Goal: Task Accomplishment & Management: Use online tool/utility

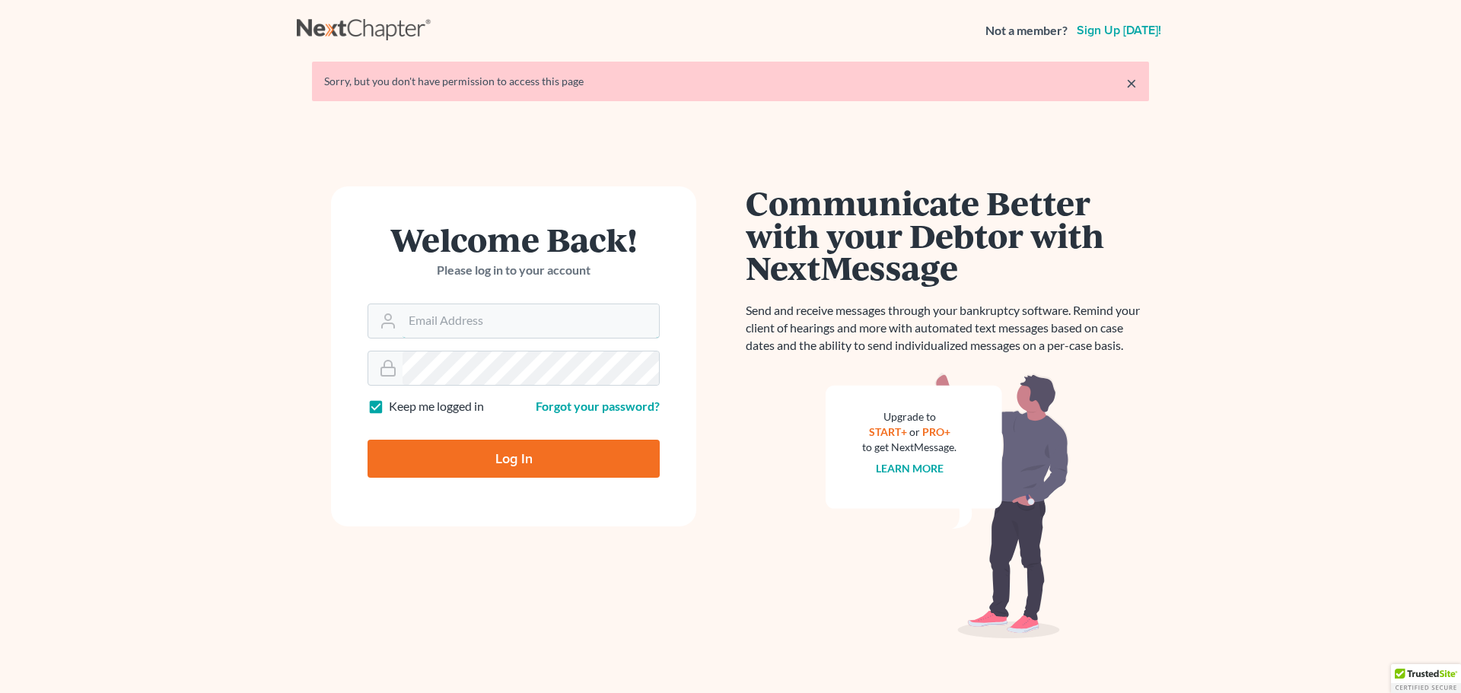
type input "wrountree@rlkglaw.com"
click at [534, 455] on input "Log In" at bounding box center [514, 459] width 292 height 38
type input "Thinking..."
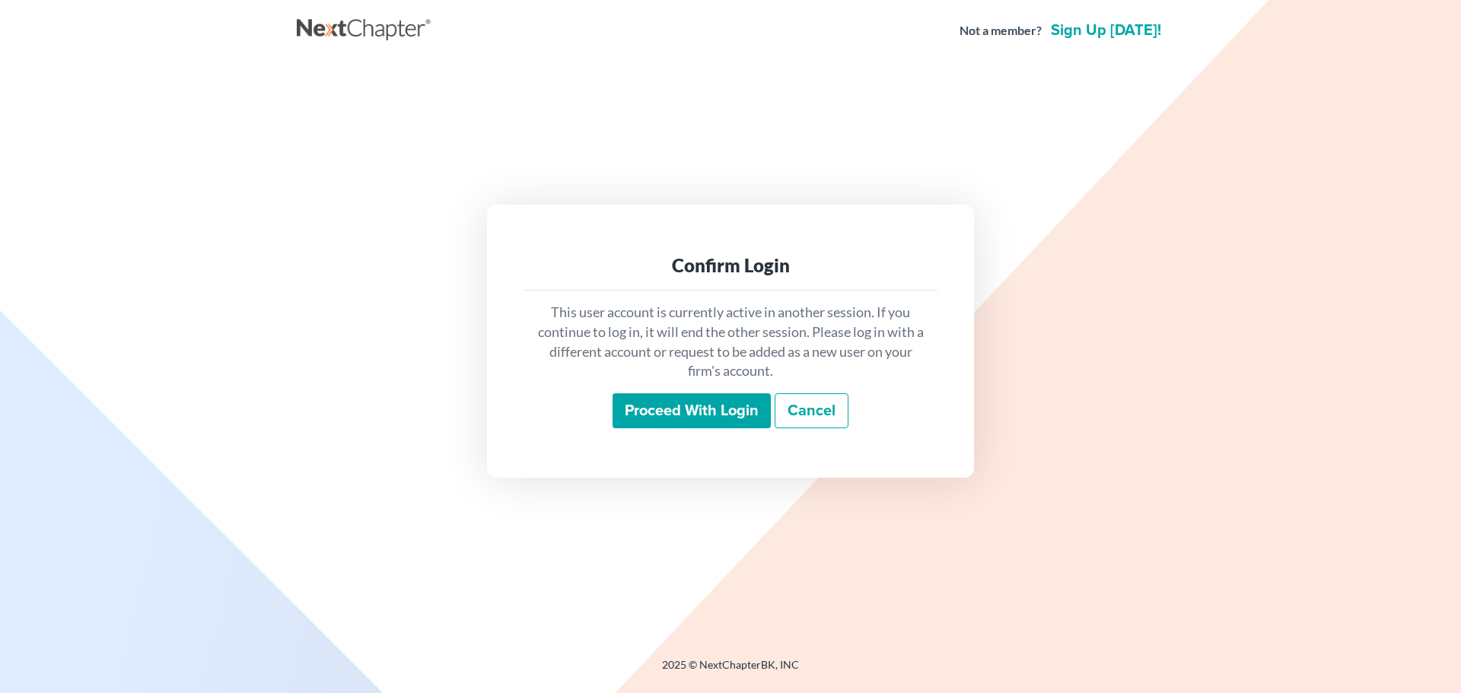
click at [722, 419] on input "Proceed with login" at bounding box center [692, 410] width 158 height 35
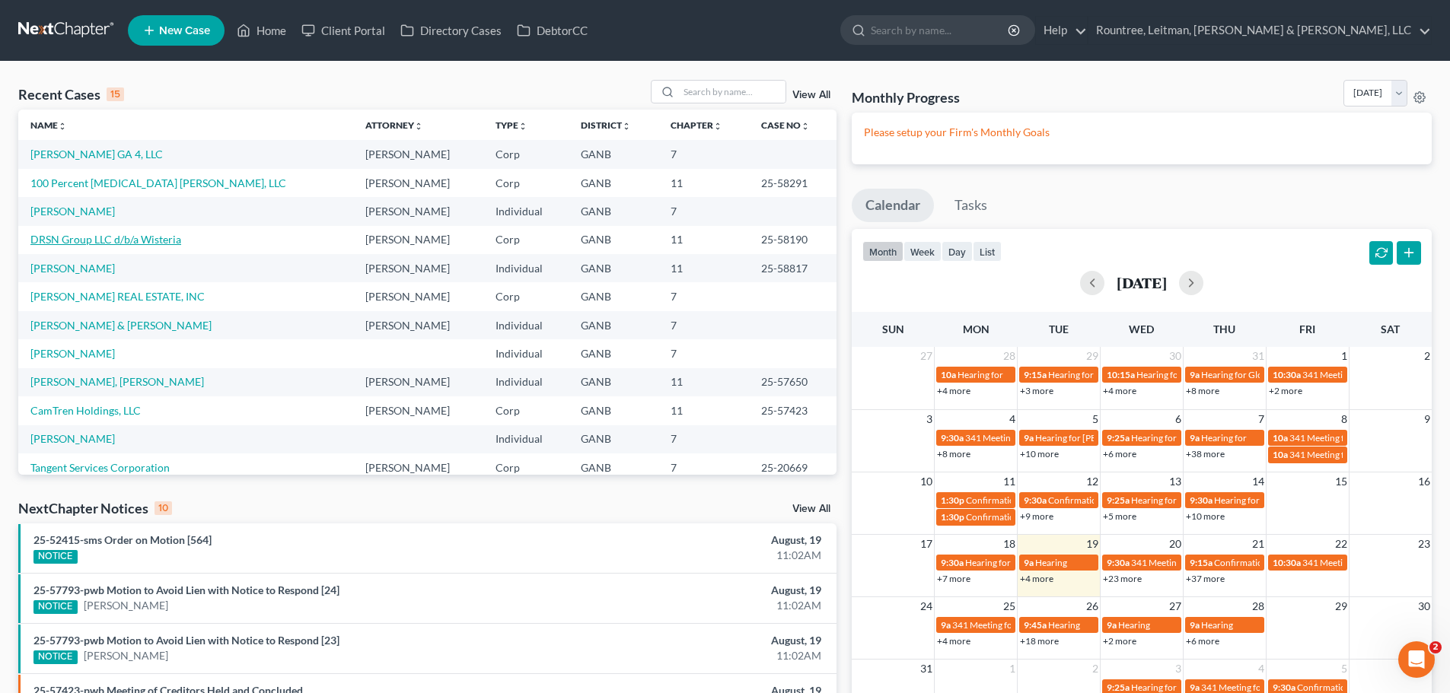
click at [134, 234] on link "DRSN Group LLC d/b/a Wisteria" at bounding box center [105, 239] width 151 height 13
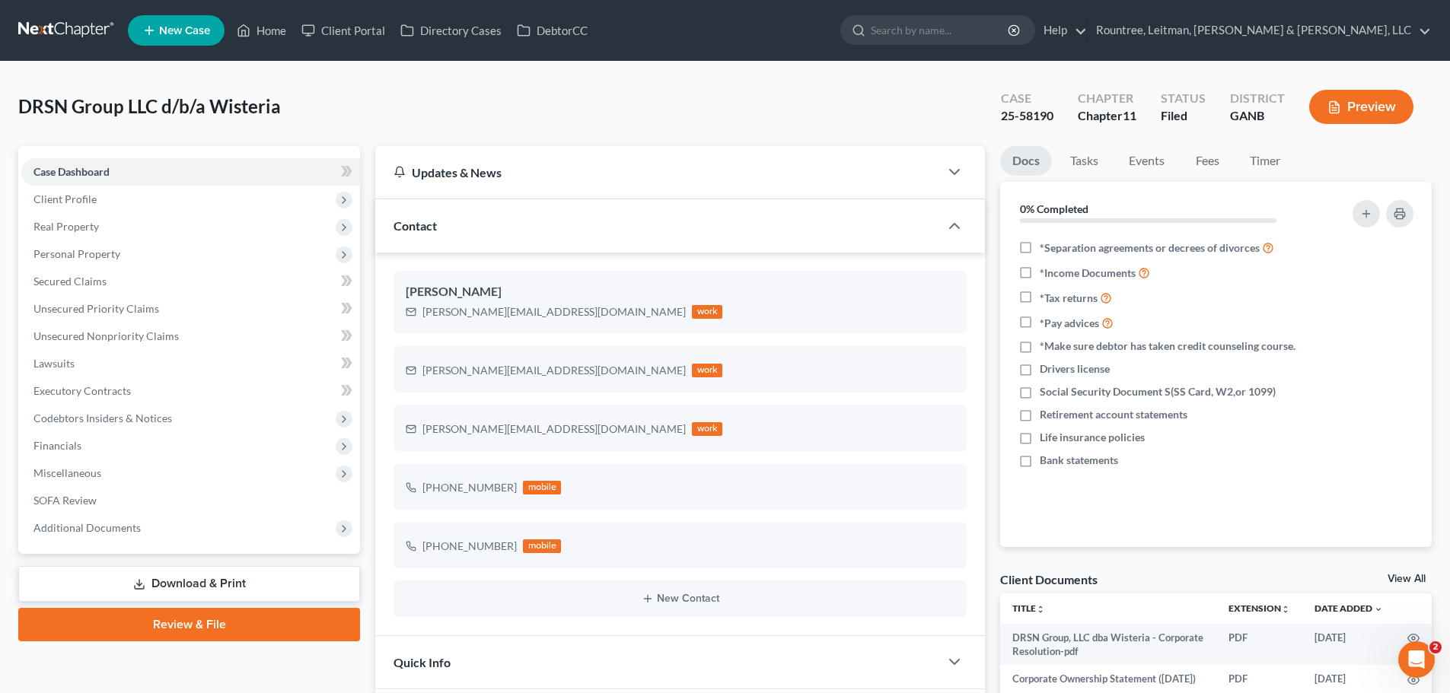
click at [1389, 103] on button "Preview" at bounding box center [1361, 107] width 104 height 34
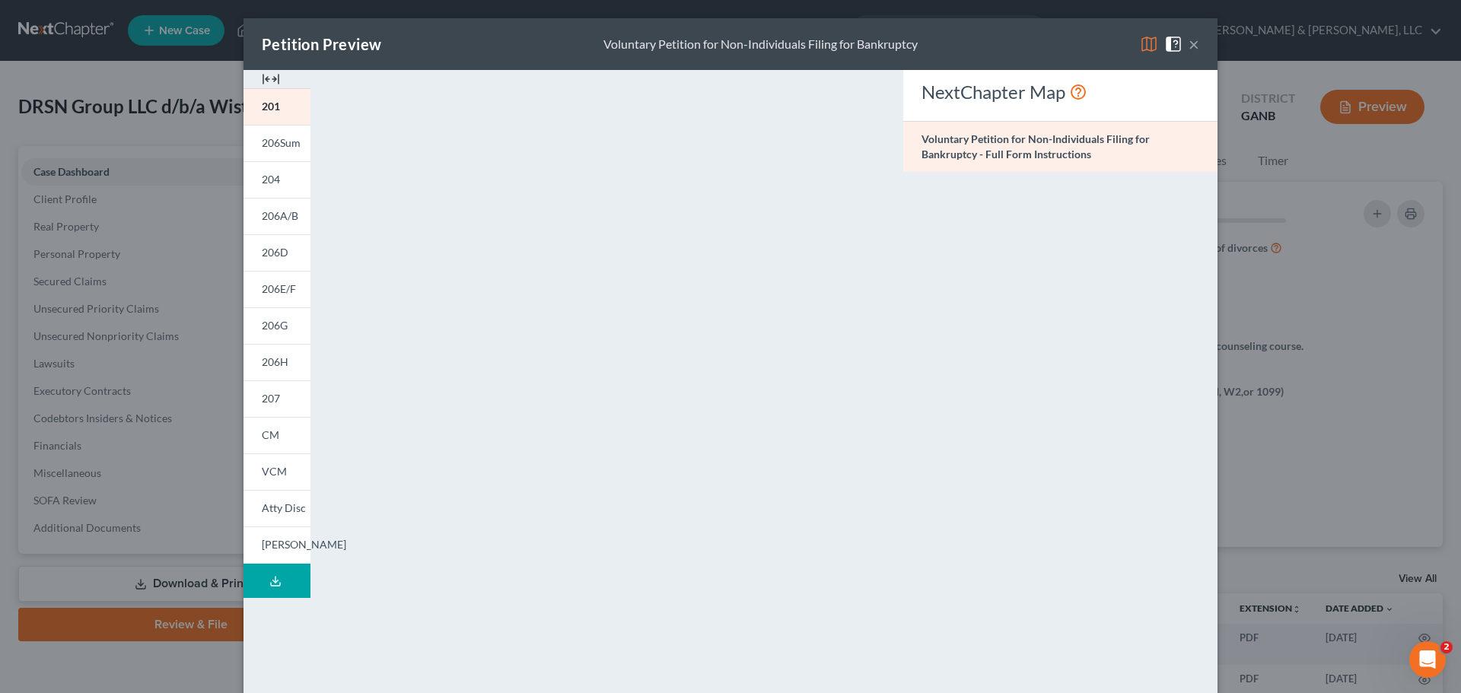
click at [257, 576] on button "Download Draft" at bounding box center [276, 581] width 67 height 34
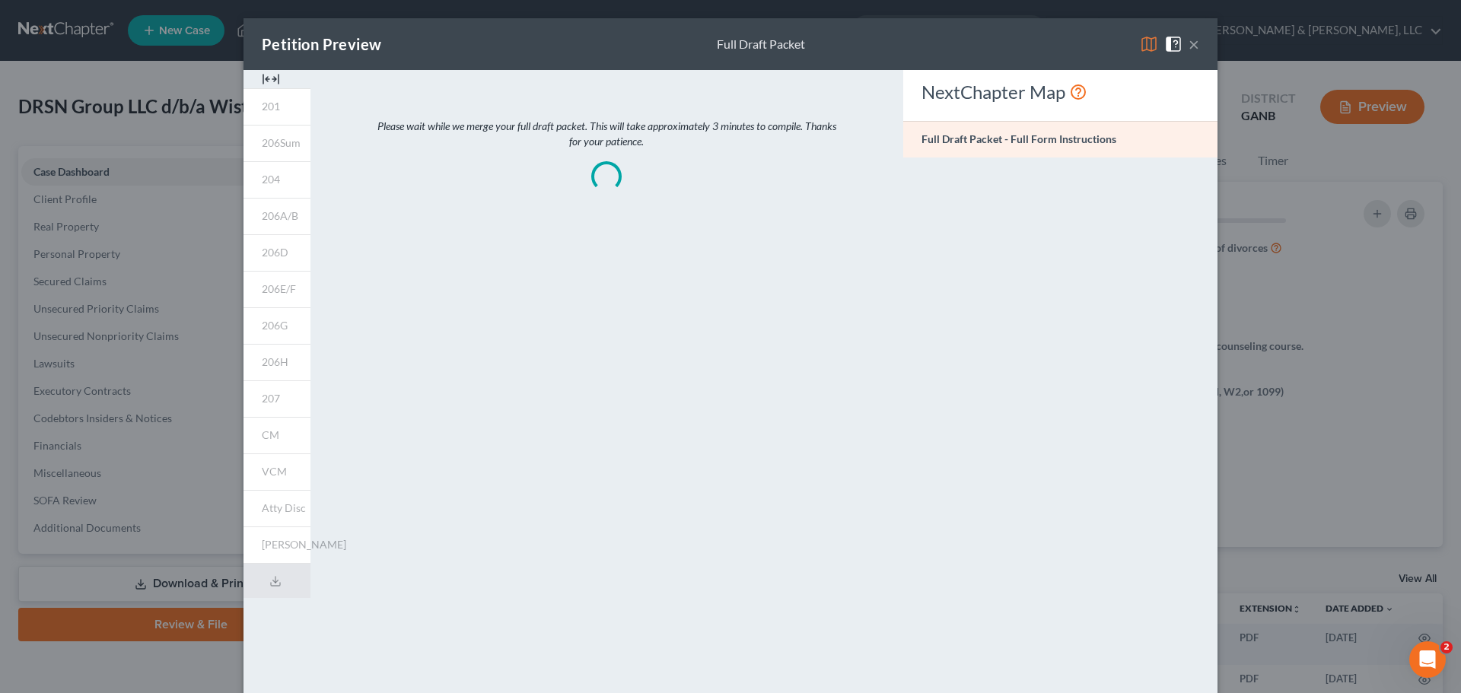
click at [1148, 45] on img at bounding box center [1149, 44] width 18 height 18
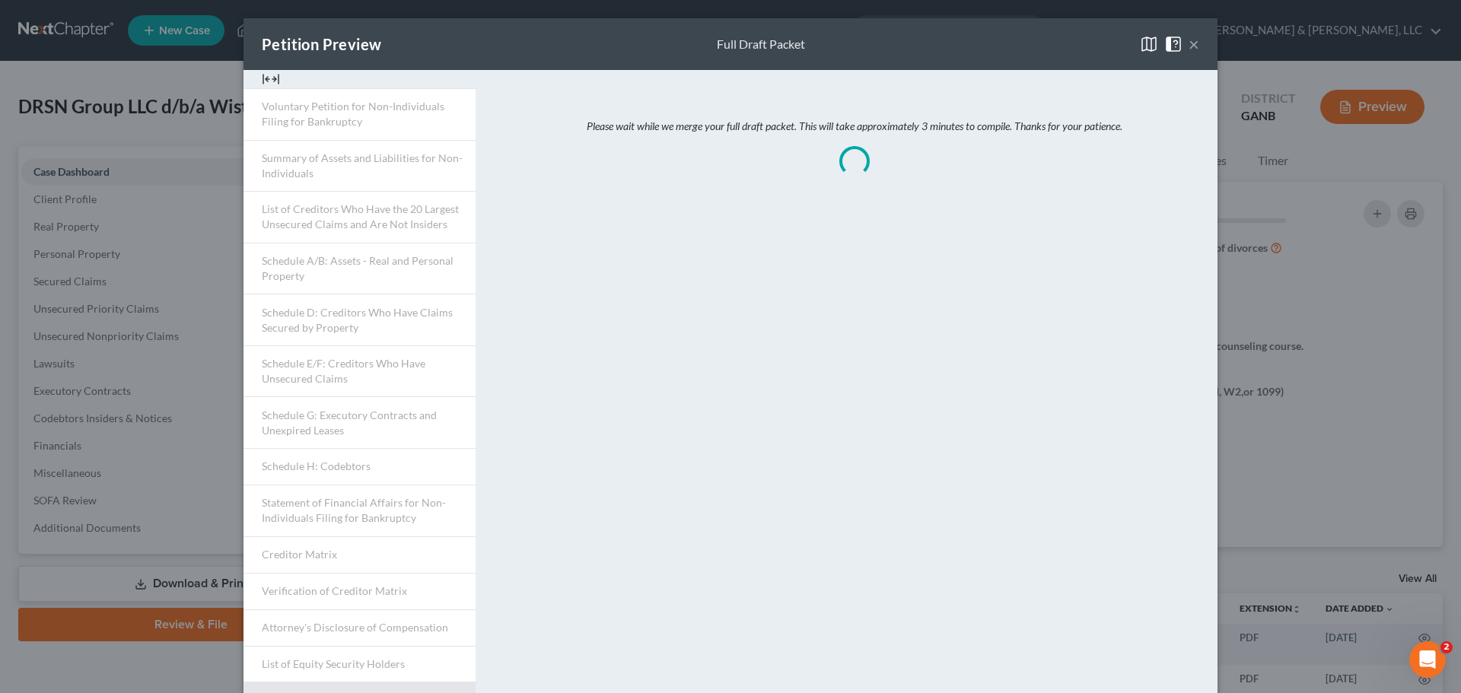
click at [1182, 49] on span at bounding box center [1176, 43] width 24 height 13
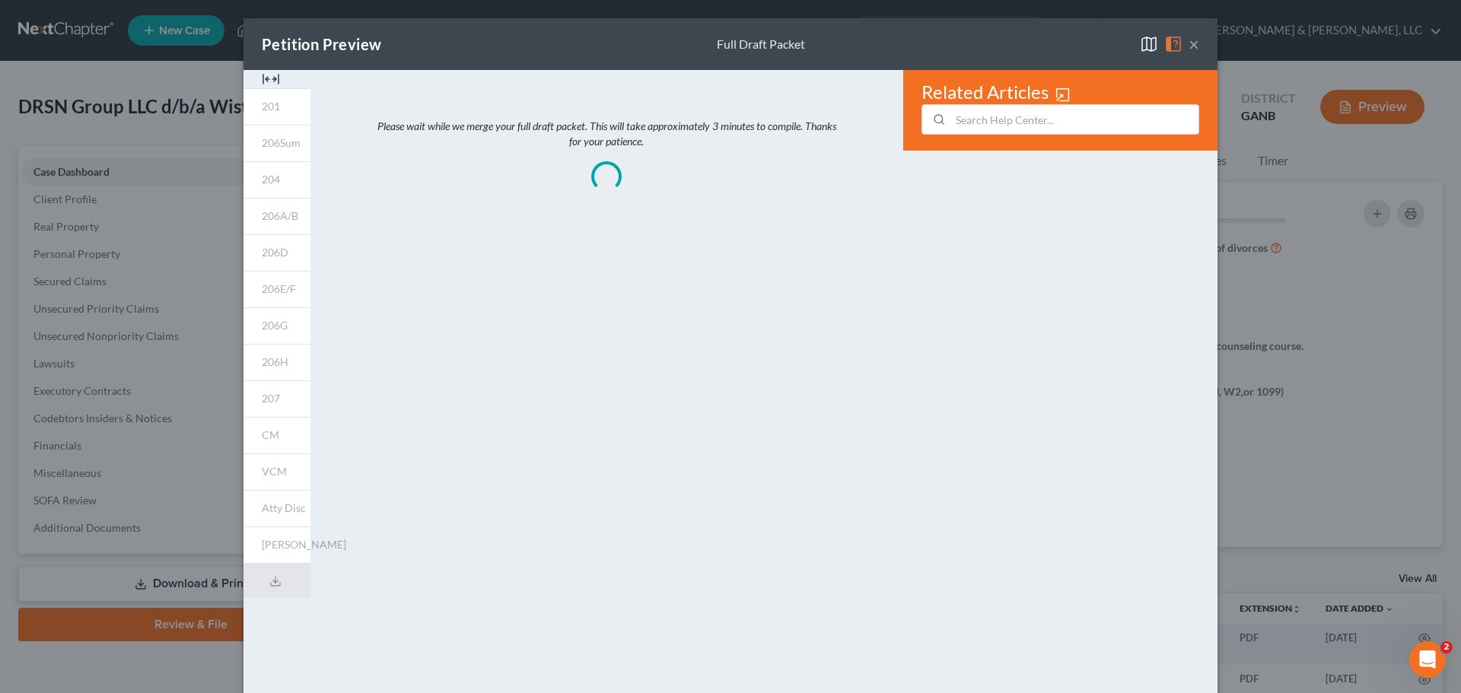
click at [1190, 39] on button "×" at bounding box center [1194, 44] width 11 height 18
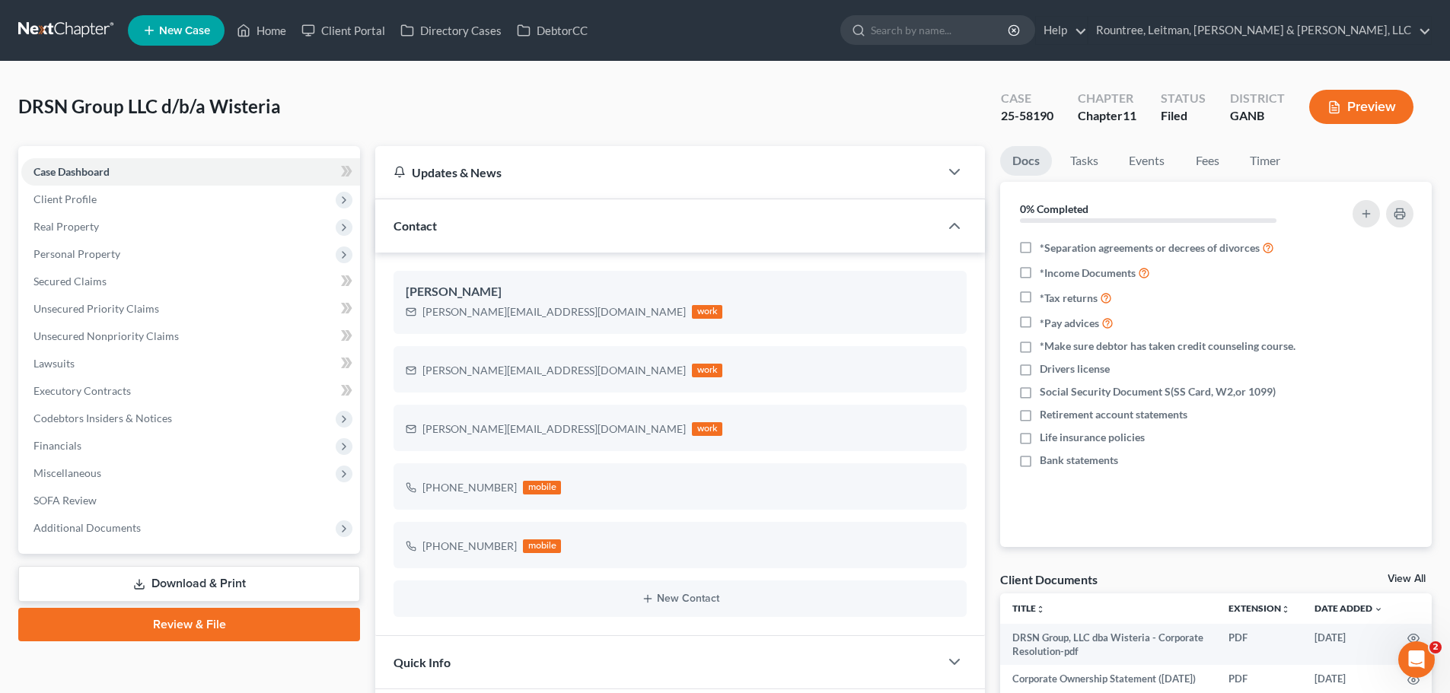
click at [200, 584] on link "Download & Print" at bounding box center [189, 584] width 342 height 36
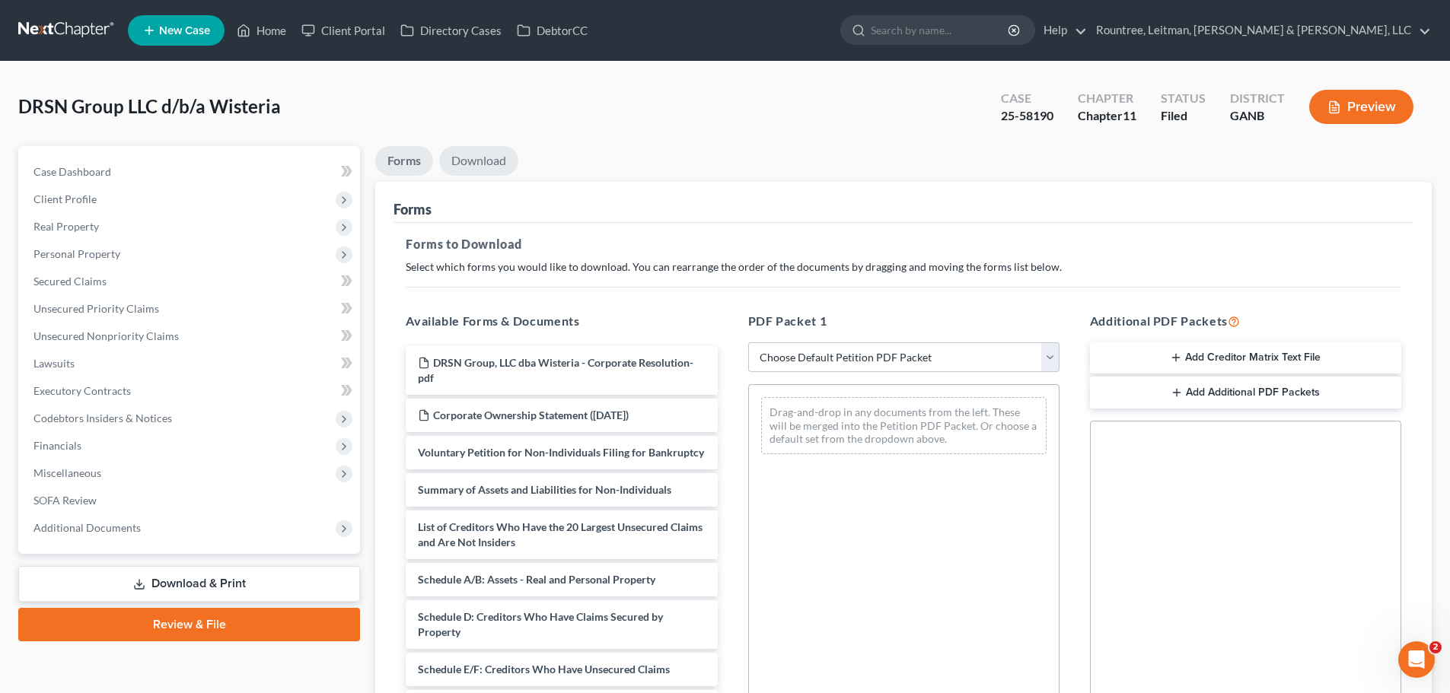
click at [489, 158] on link "Download" at bounding box center [478, 161] width 79 height 30
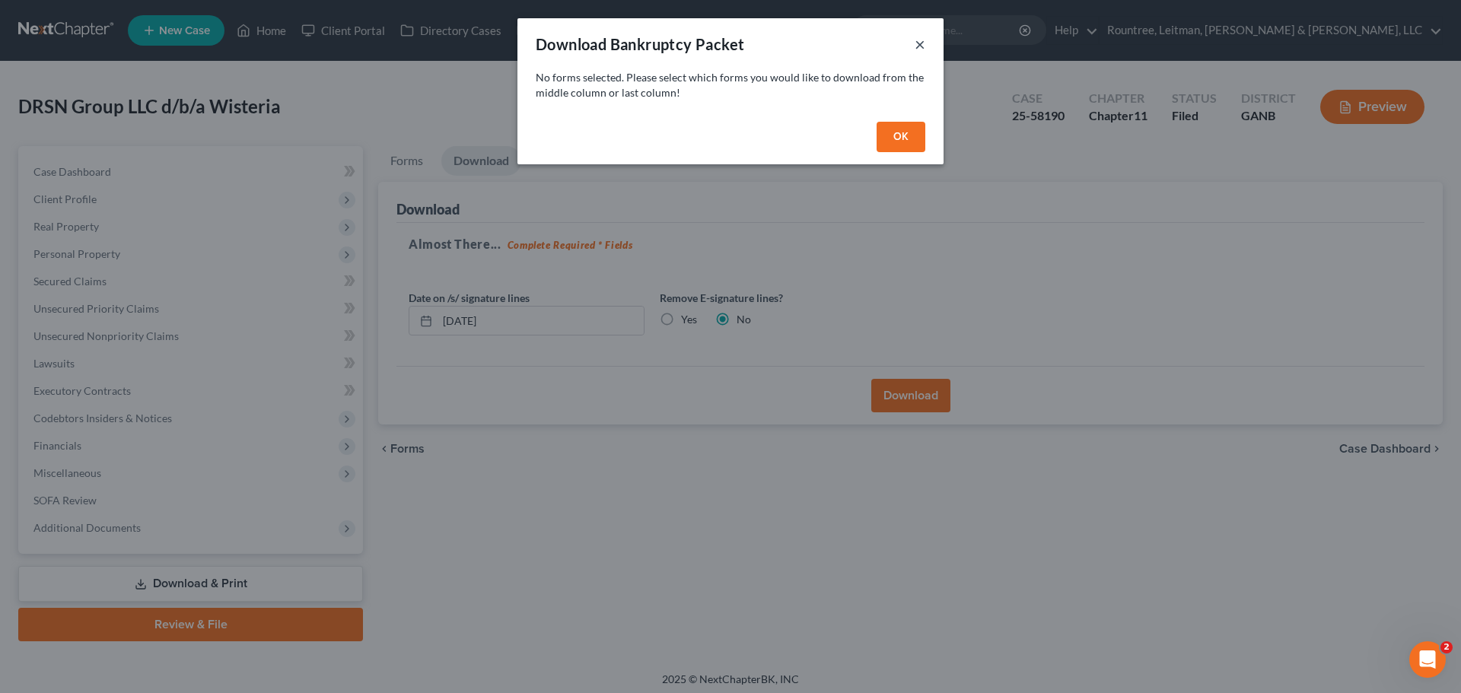
click at [916, 44] on button "×" at bounding box center [920, 44] width 11 height 18
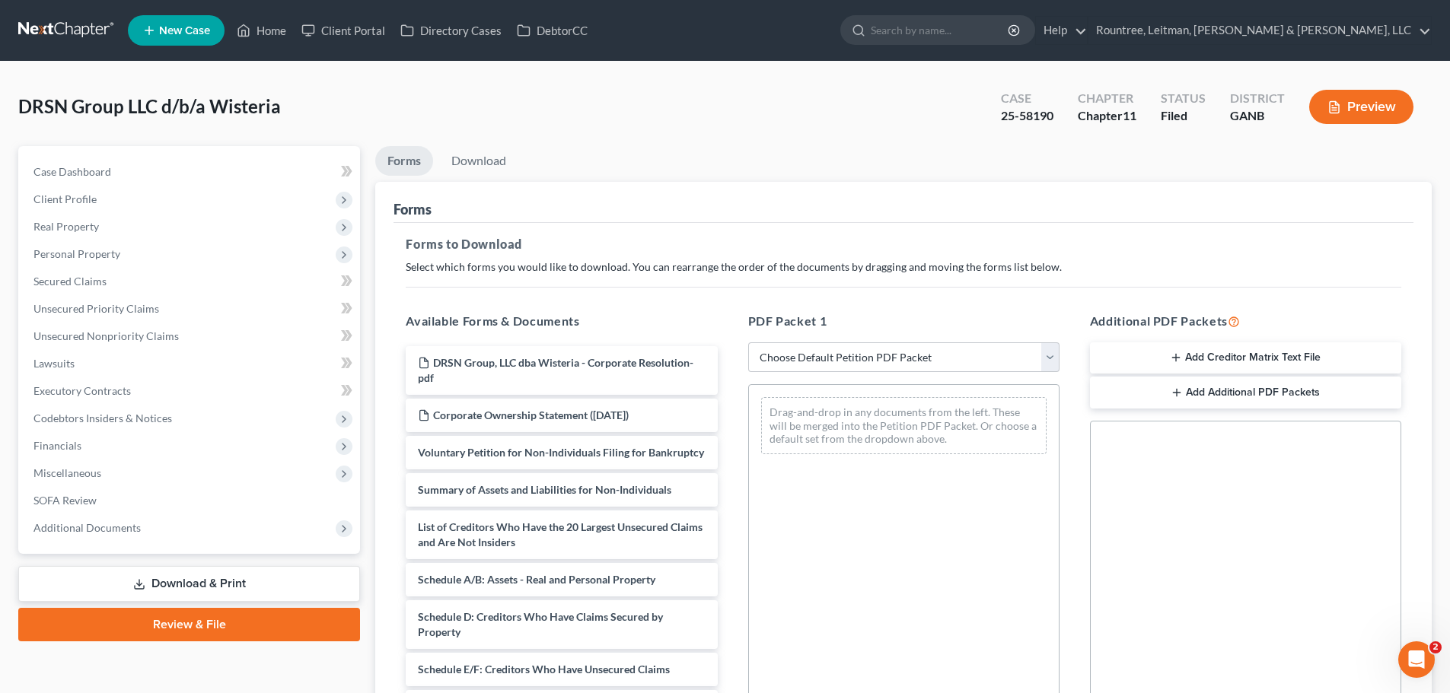
click at [1401, 103] on button "Preview" at bounding box center [1361, 107] width 104 height 34
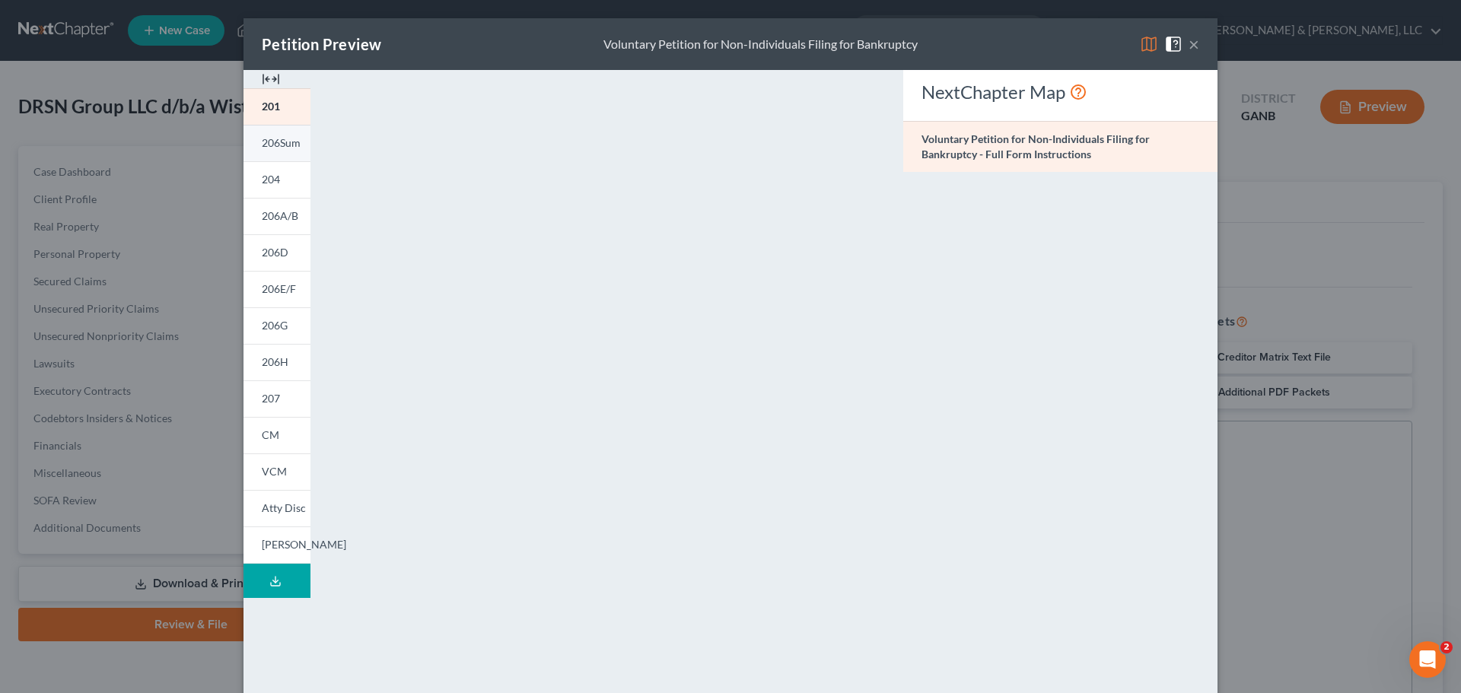
click at [262, 139] on span "206Sum" at bounding box center [281, 142] width 39 height 13
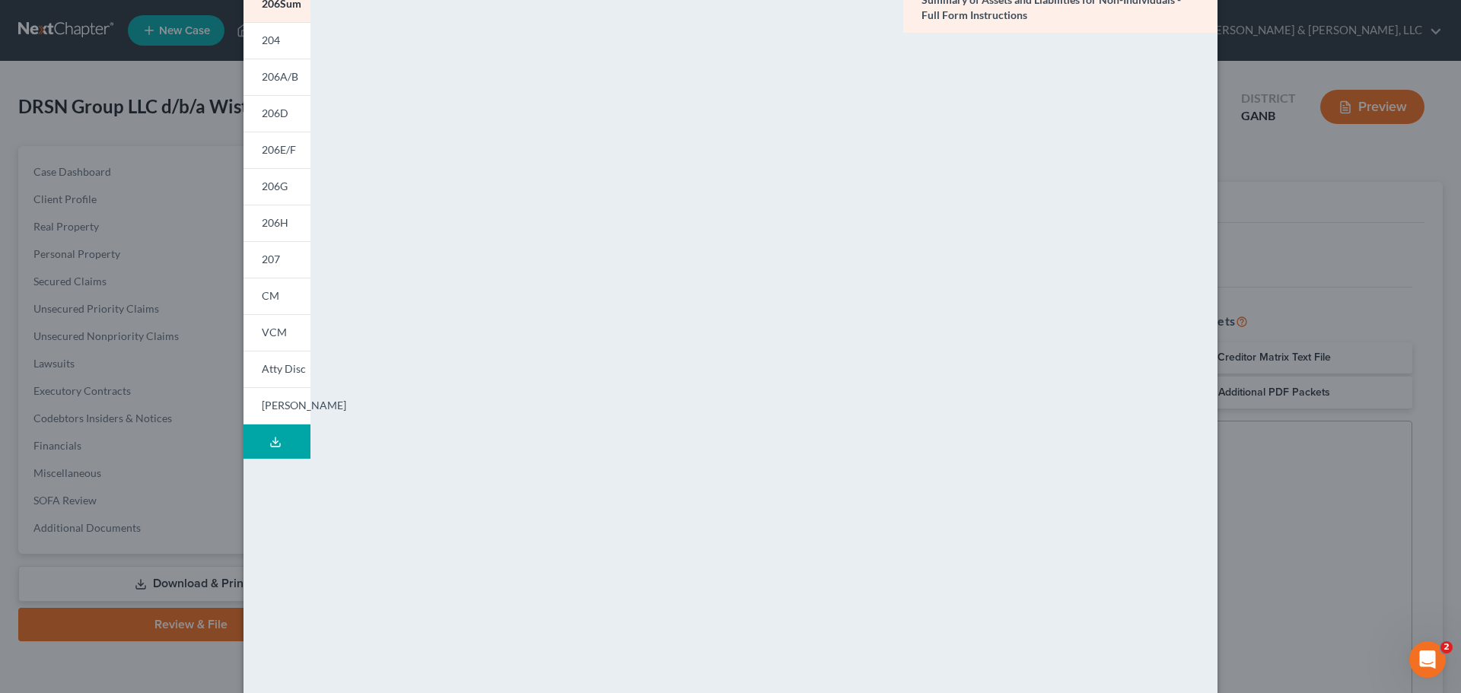
scroll to position [152, 0]
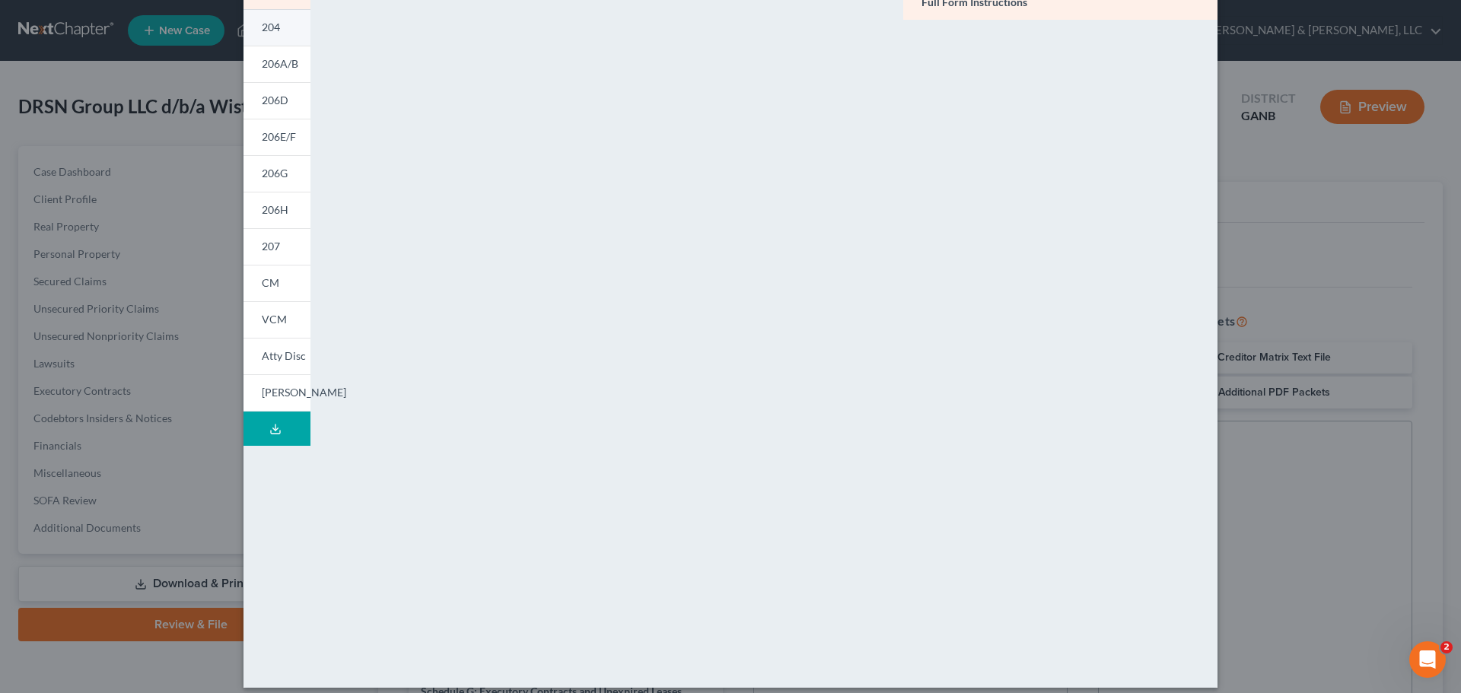
click at [274, 41] on link "204" at bounding box center [276, 27] width 67 height 37
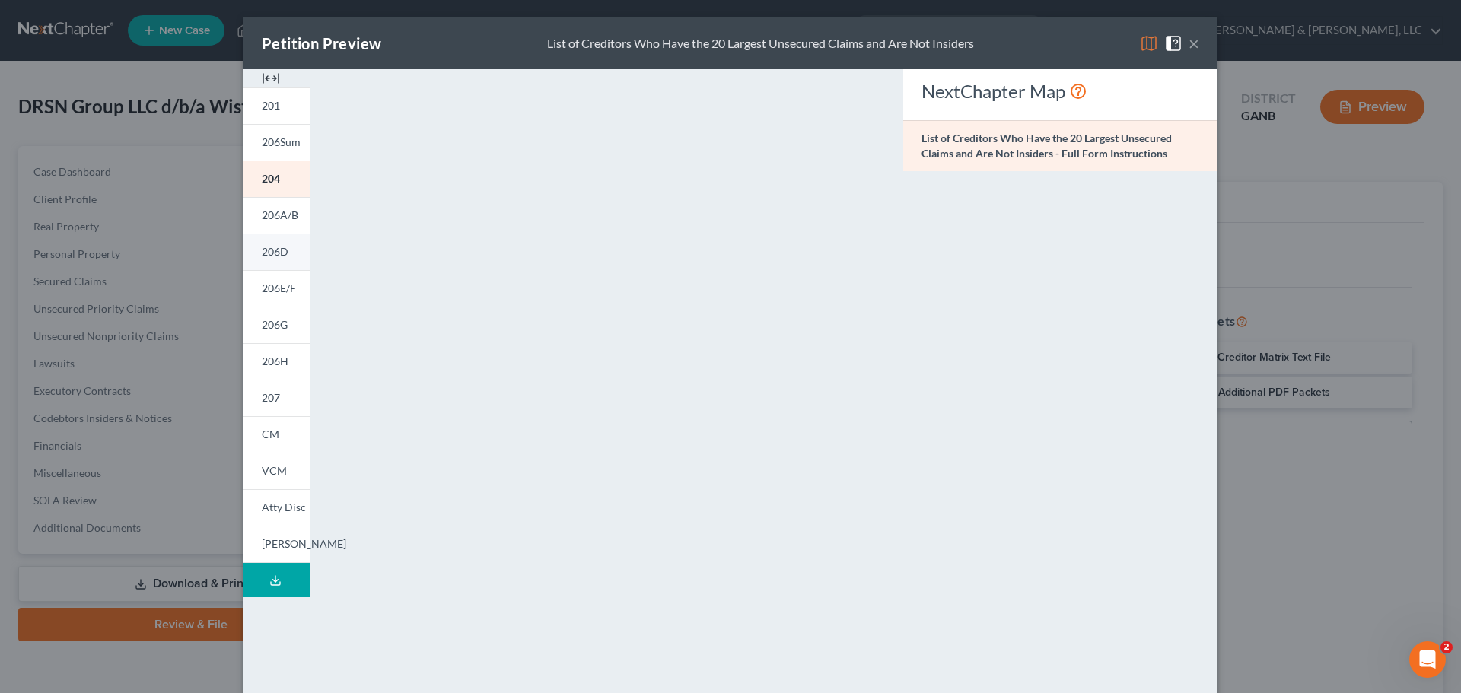
scroll to position [0, 0]
click at [263, 212] on span "206A/B" at bounding box center [280, 215] width 37 height 13
click at [271, 265] on link "206D" at bounding box center [276, 252] width 67 height 37
click at [286, 282] on link "206E/F" at bounding box center [276, 289] width 67 height 37
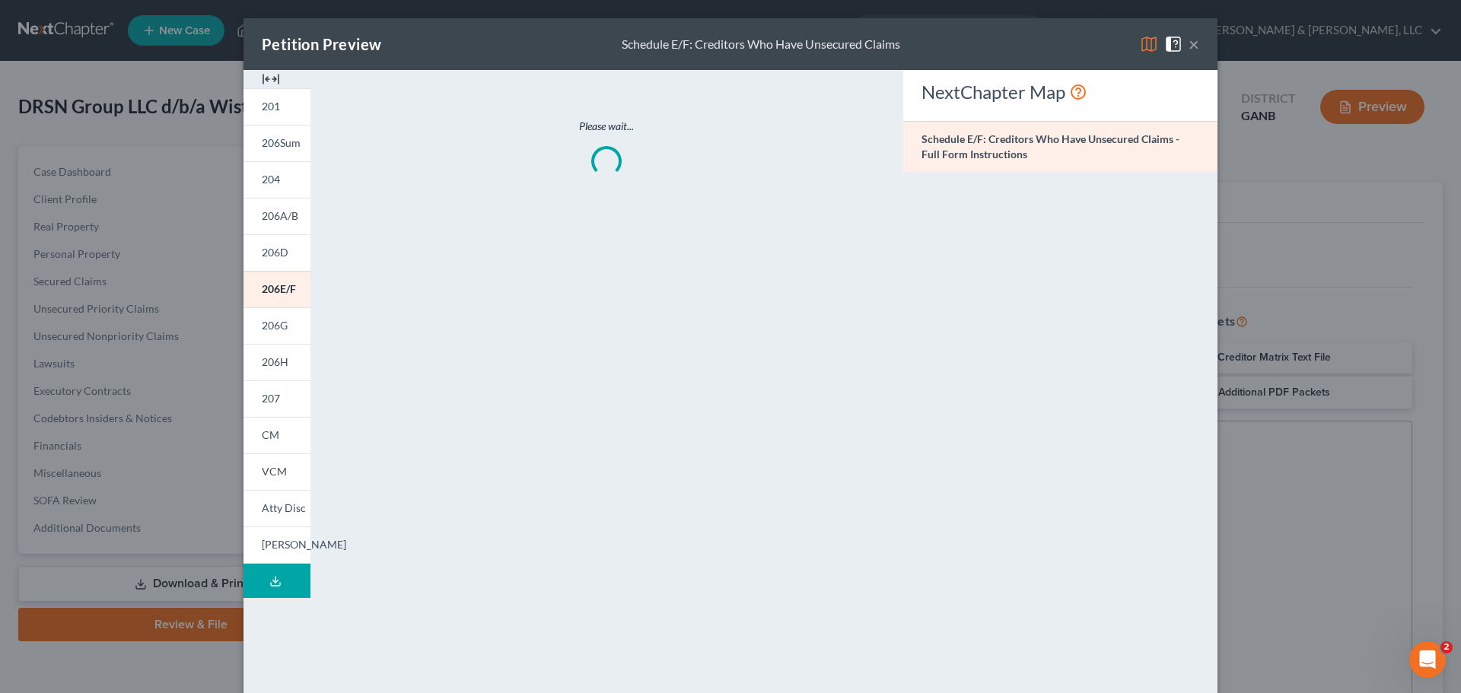
click at [851, 314] on div "Please wait..." at bounding box center [606, 448] width 577 height 756
click at [265, 332] on span "206G" at bounding box center [275, 325] width 26 height 13
click at [253, 354] on link "206H" at bounding box center [276, 362] width 67 height 37
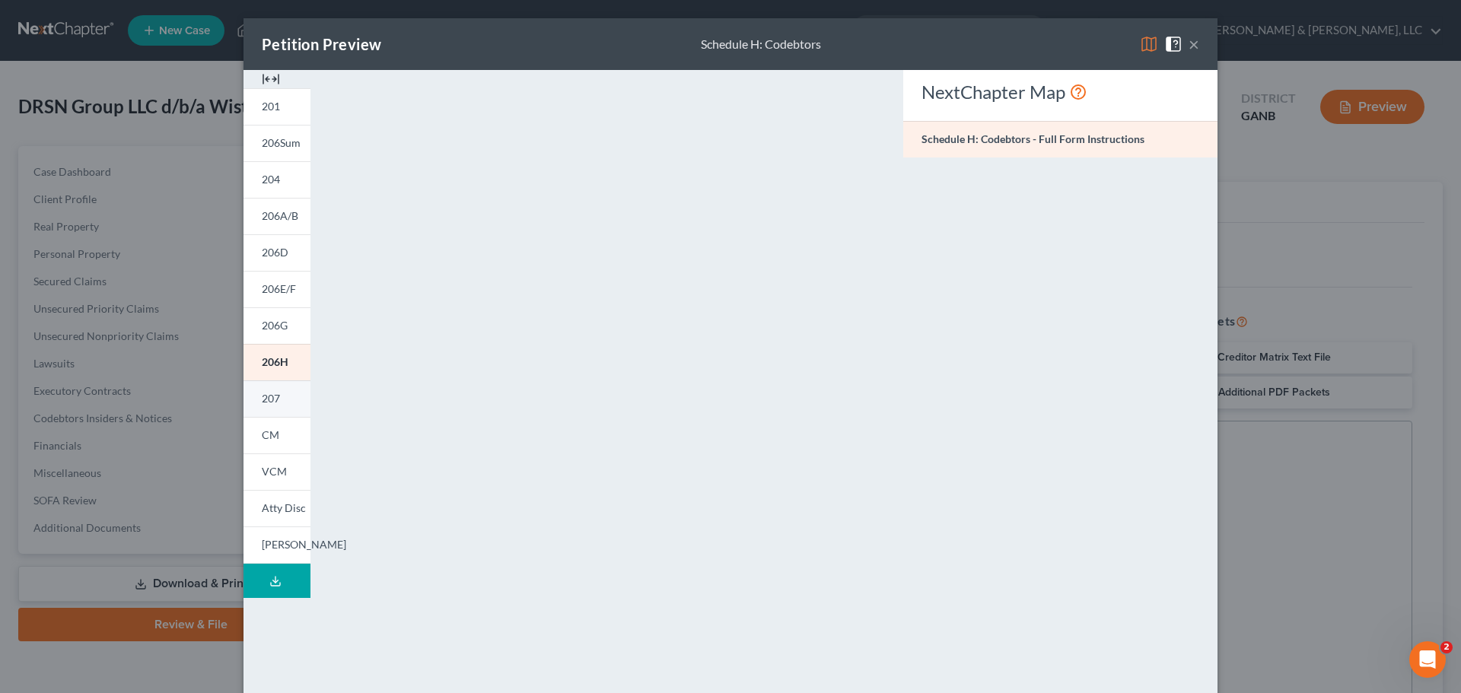
click at [272, 396] on span "207" at bounding box center [271, 398] width 18 height 13
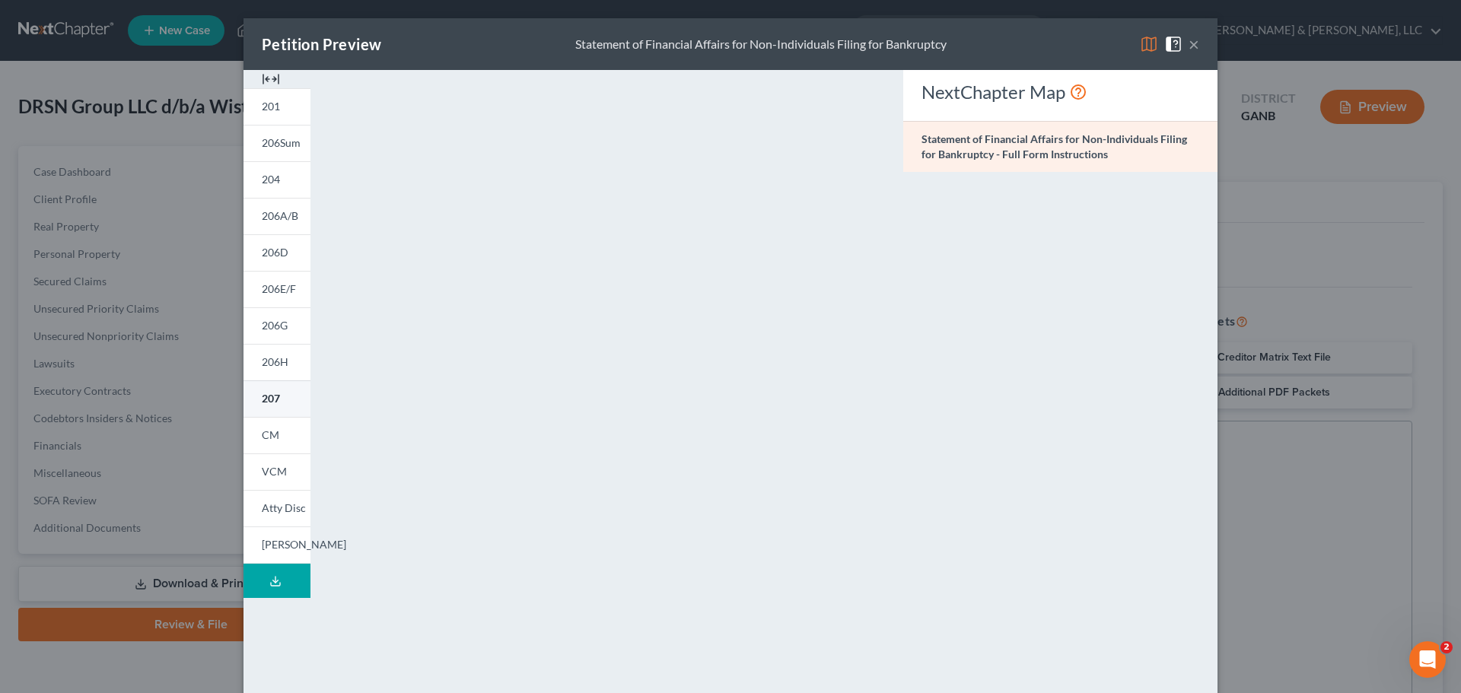
click at [278, 396] on link "207" at bounding box center [276, 398] width 67 height 37
click at [1189, 53] on button "×" at bounding box center [1194, 44] width 11 height 18
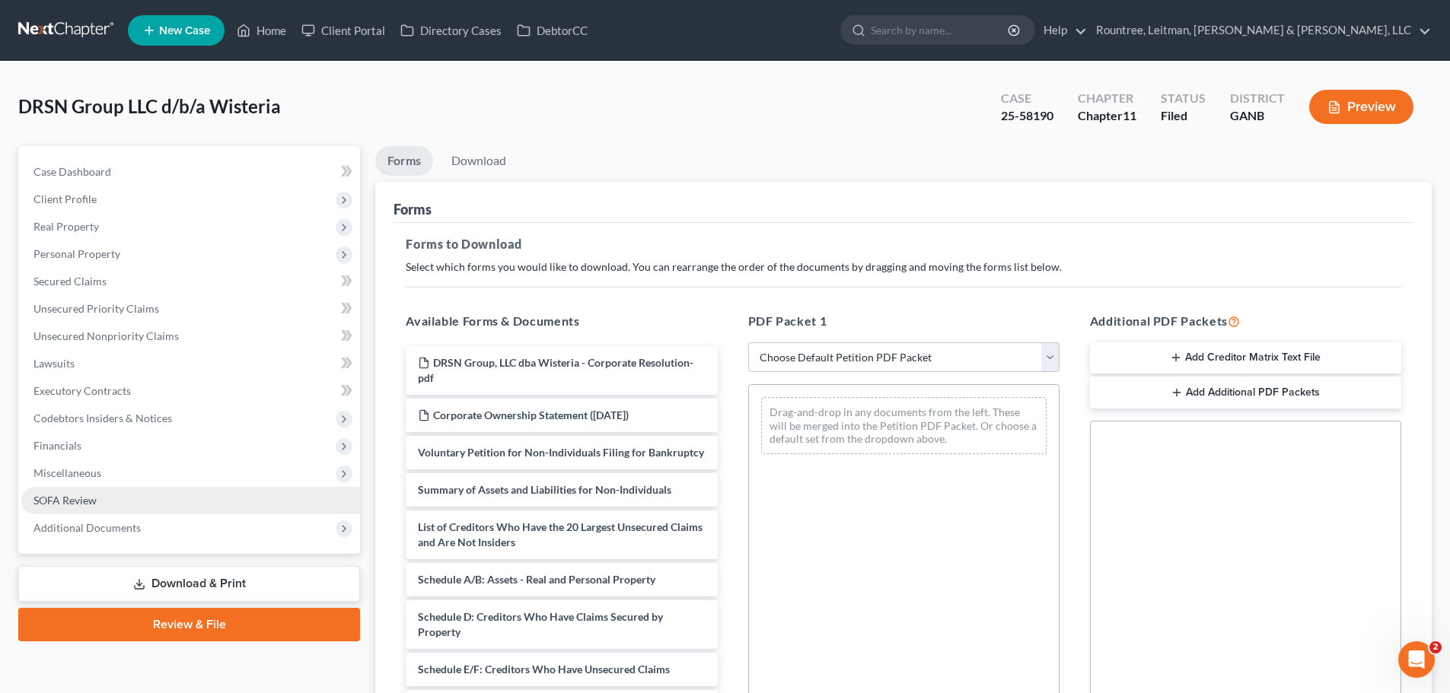
click at [77, 498] on span "SOFA Review" at bounding box center [64, 500] width 63 height 13
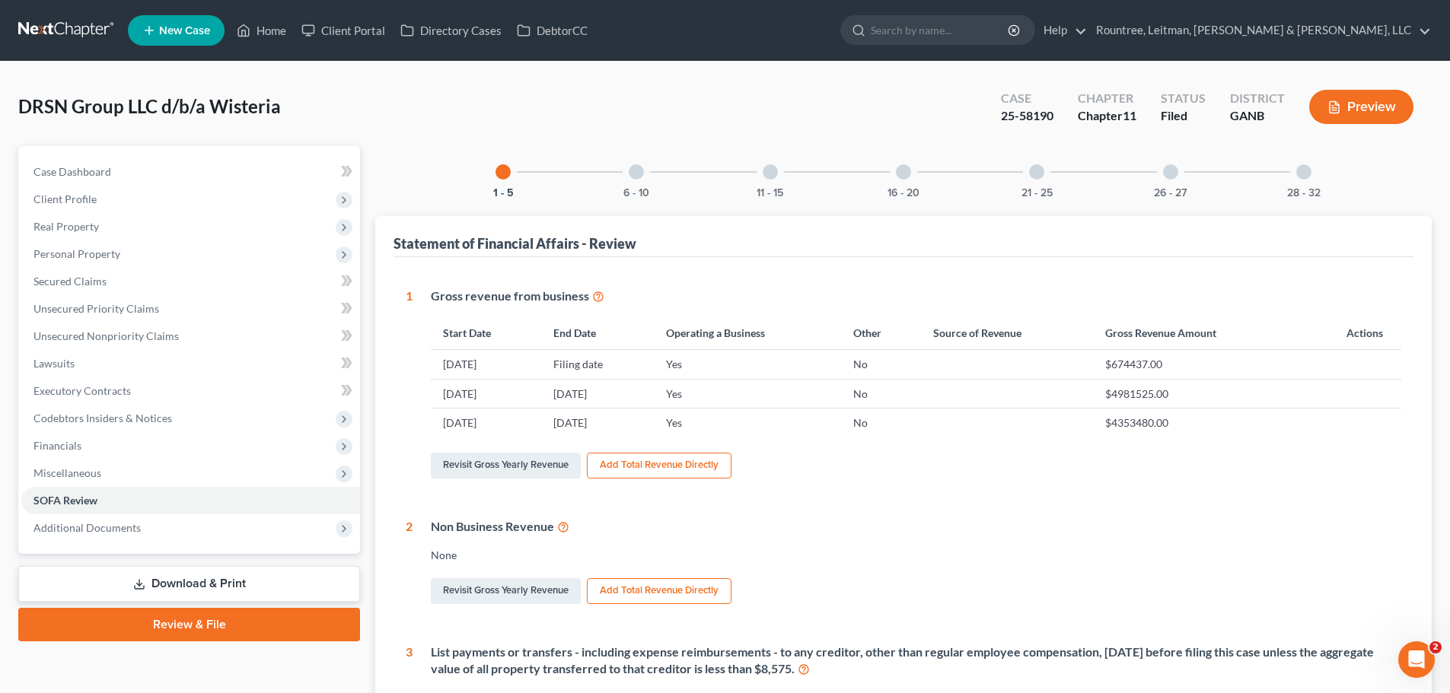
click at [635, 169] on div at bounding box center [636, 171] width 15 height 15
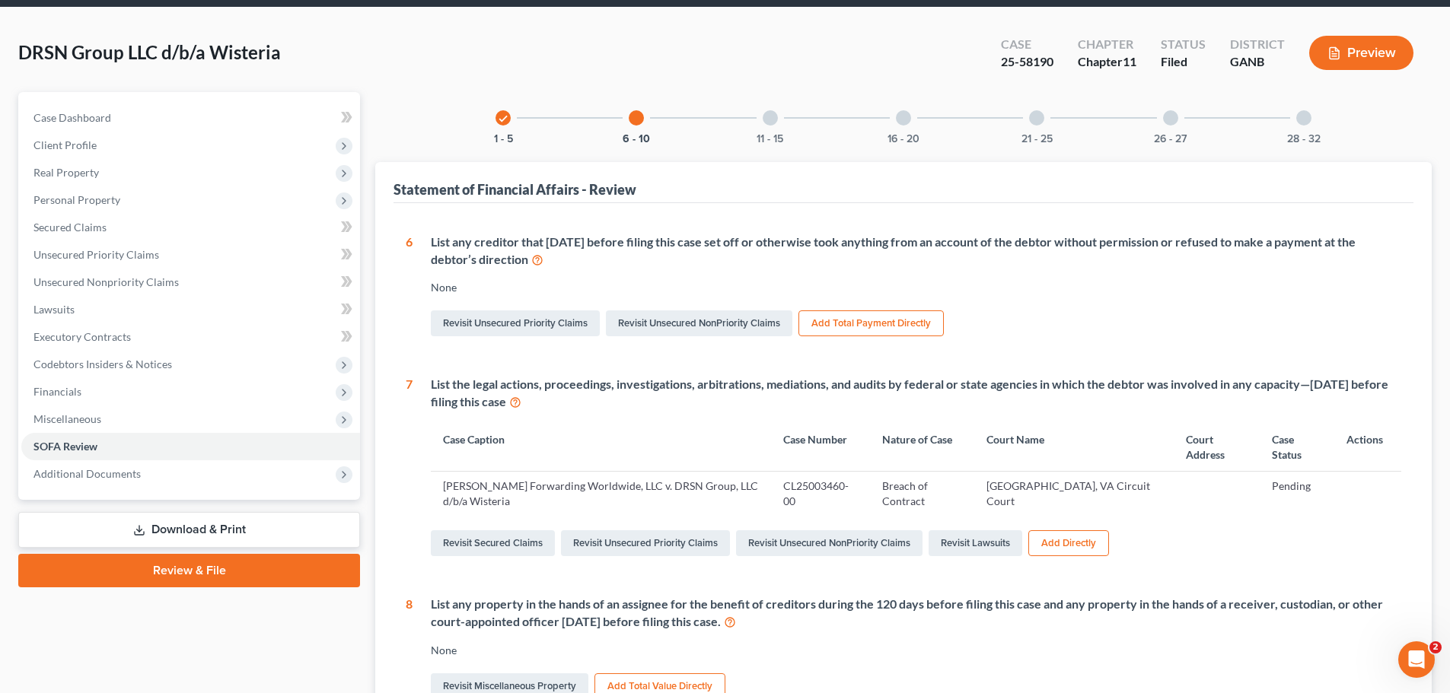
scroll to position [37, 0]
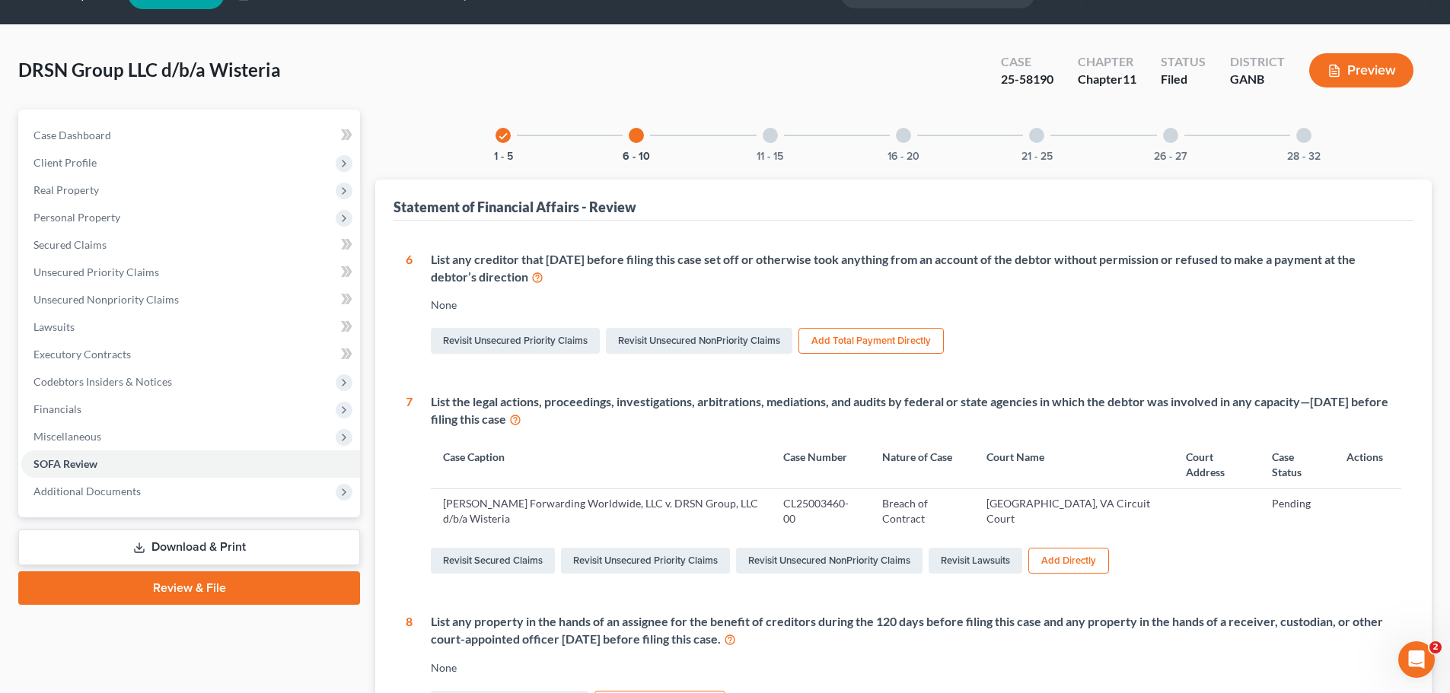
click at [785, 126] on div "11 - 15" at bounding box center [770, 136] width 52 height 52
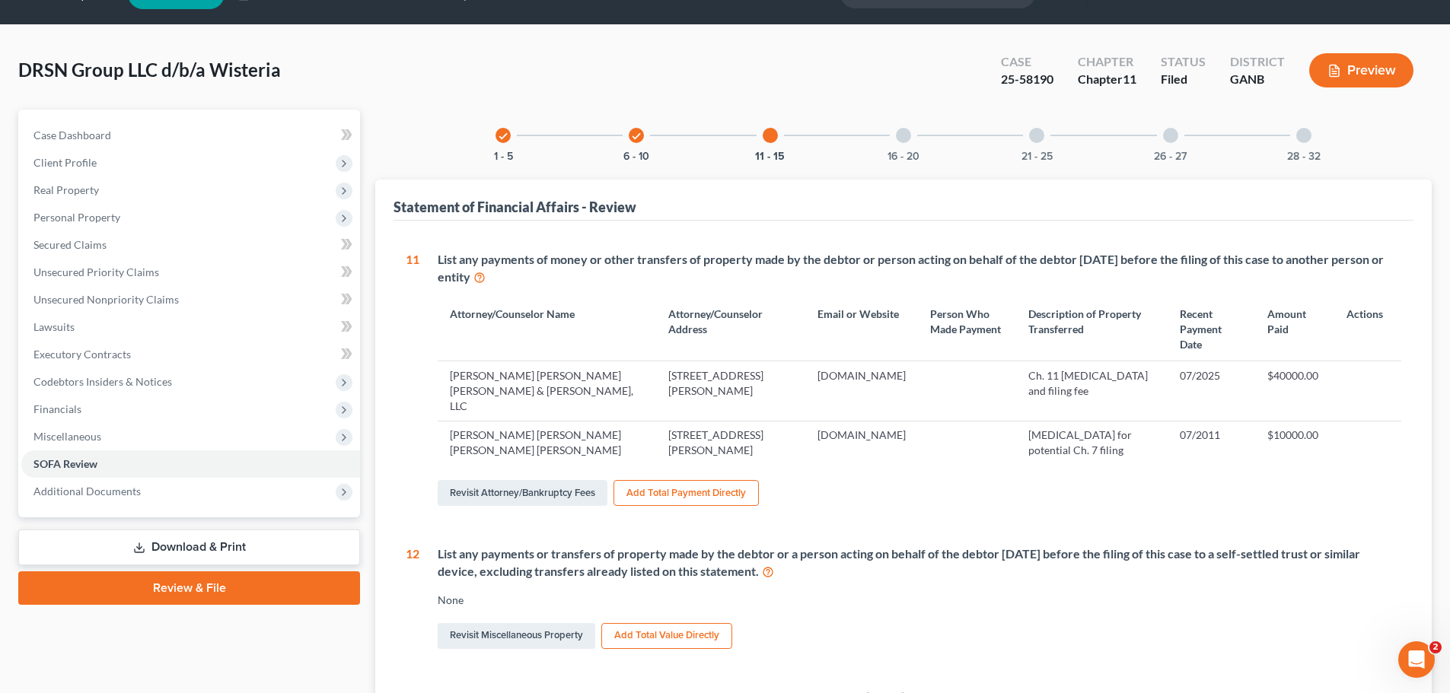
click at [895, 148] on div "16 - 20" at bounding box center [903, 136] width 52 height 52
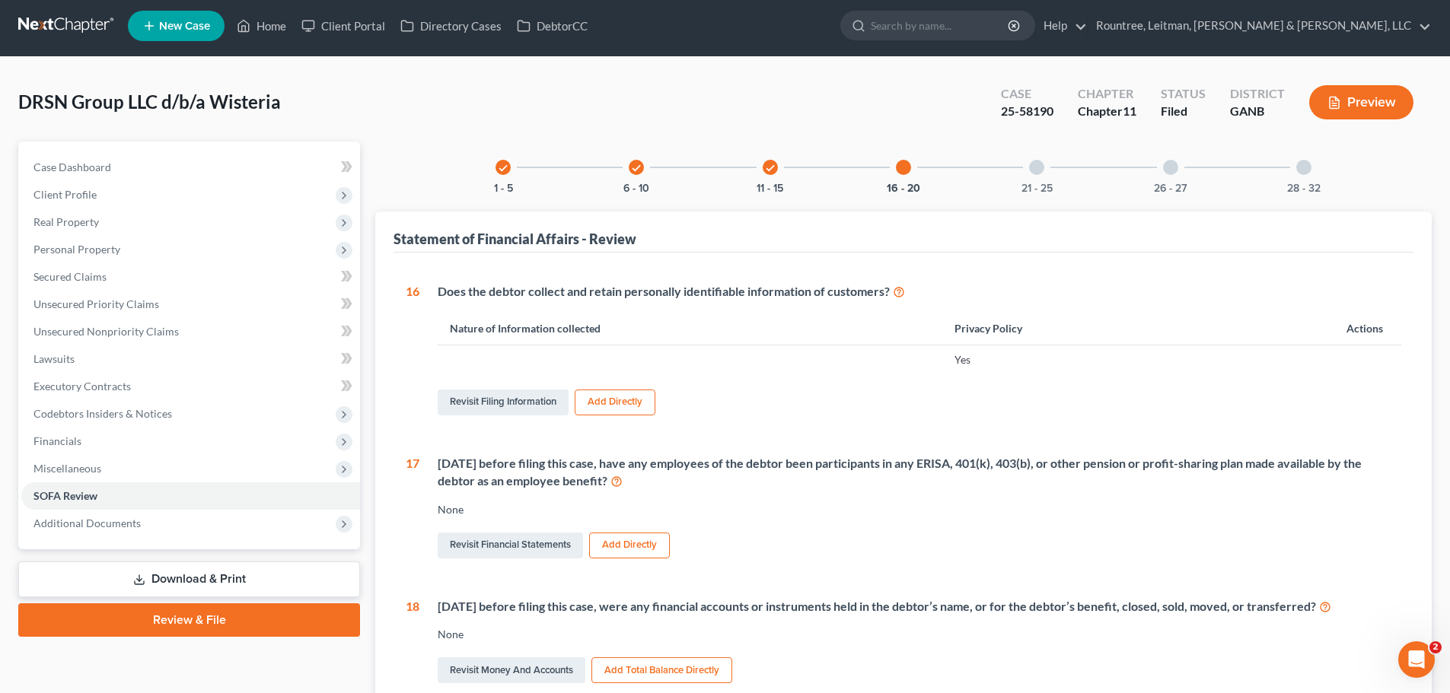
scroll to position [0, 0]
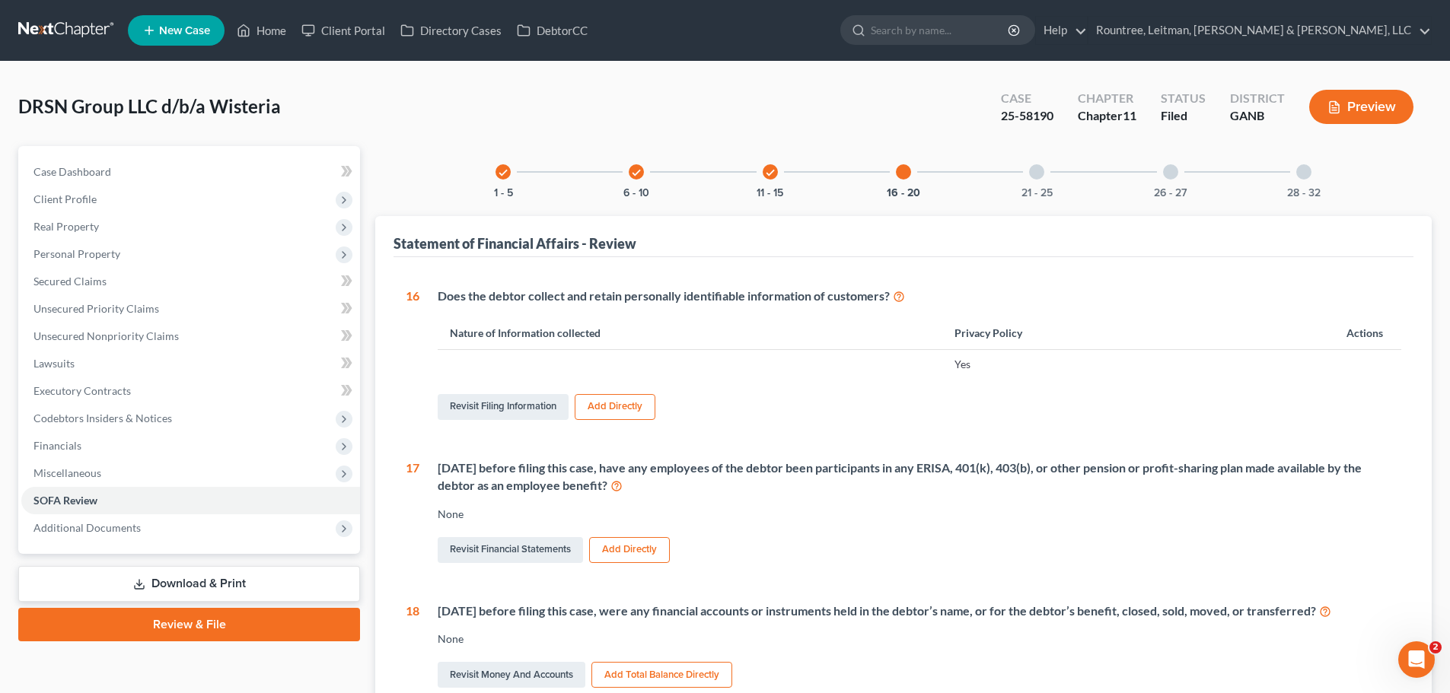
click at [1036, 169] on div at bounding box center [1036, 171] width 15 height 15
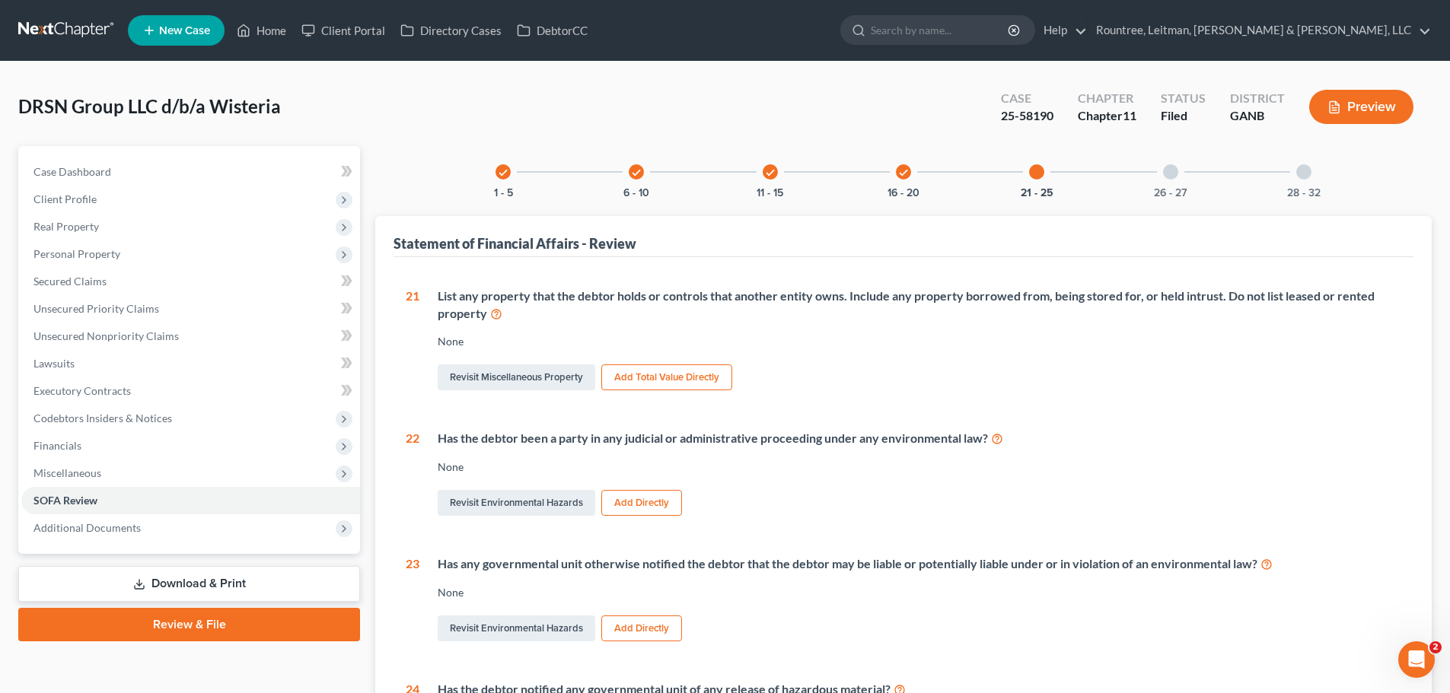
click at [1156, 183] on div "26 - 27" at bounding box center [1170, 172] width 52 height 52
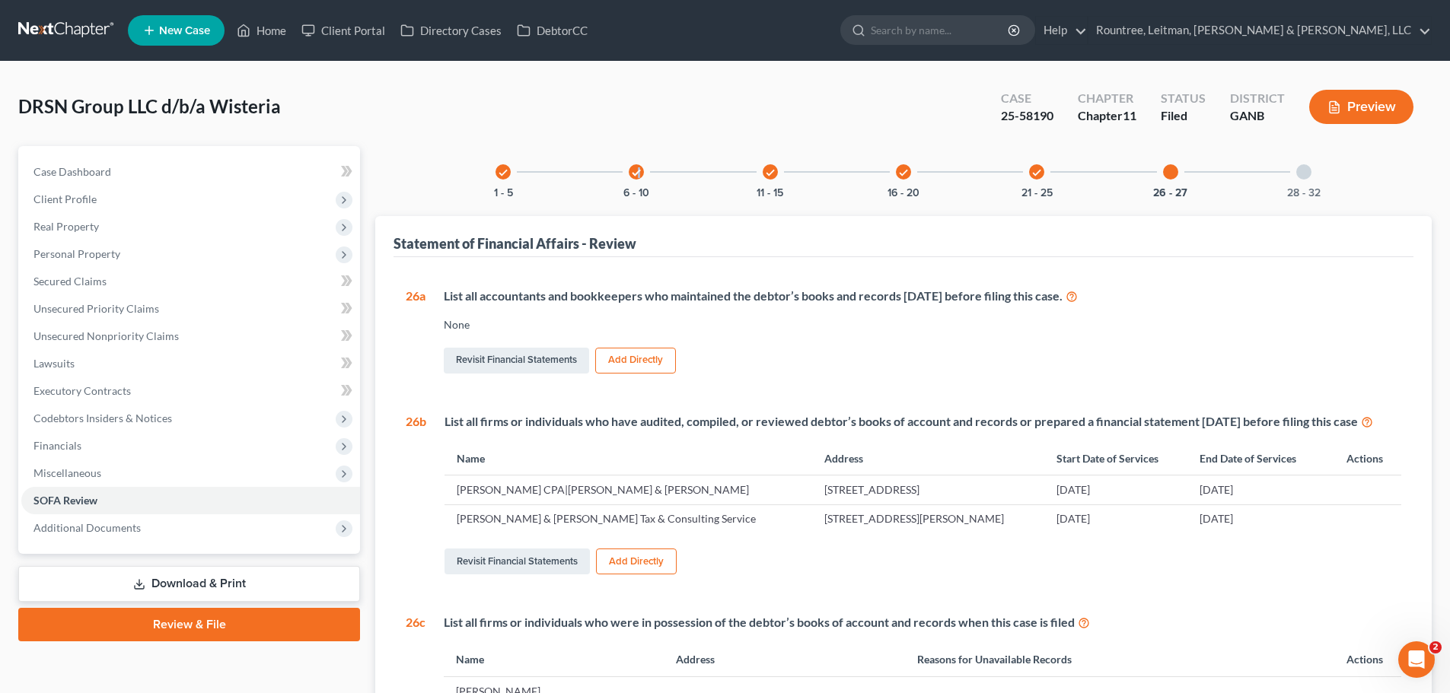
click at [638, 175] on icon "check" at bounding box center [636, 172] width 11 height 11
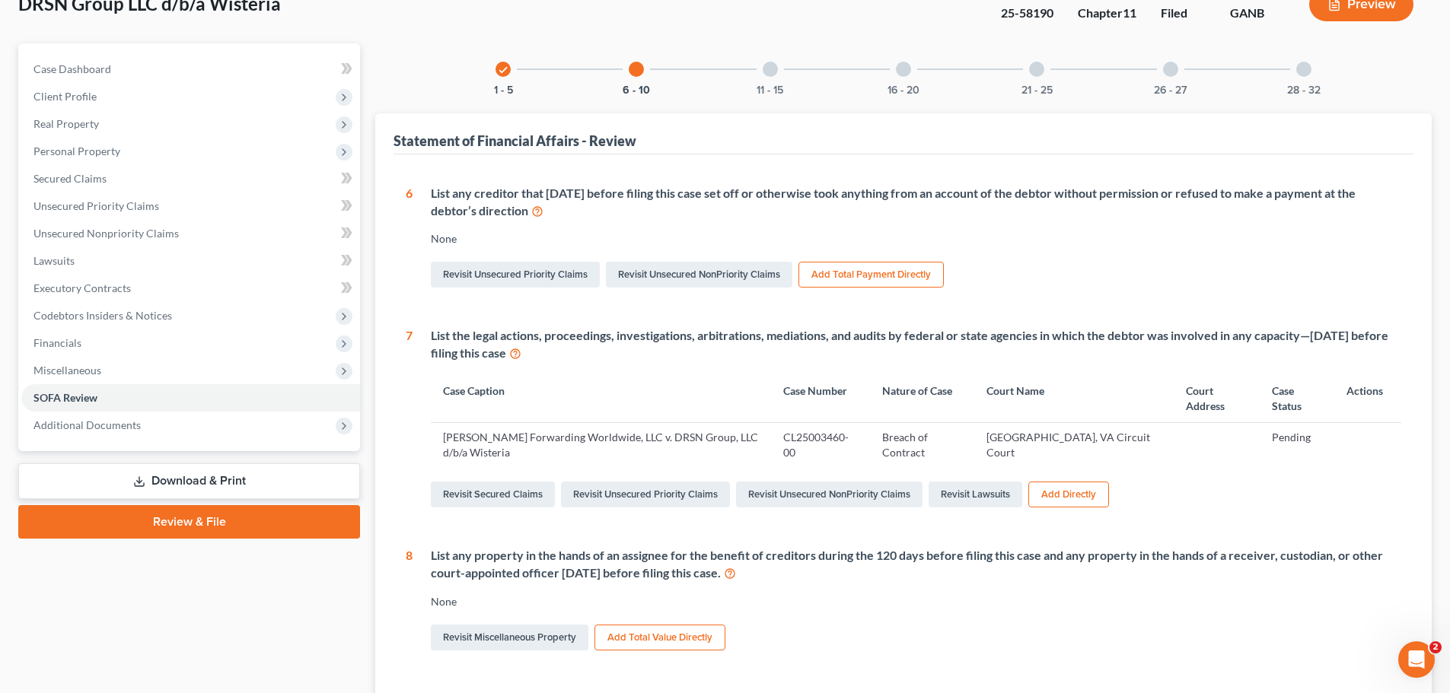
scroll to position [76, 0]
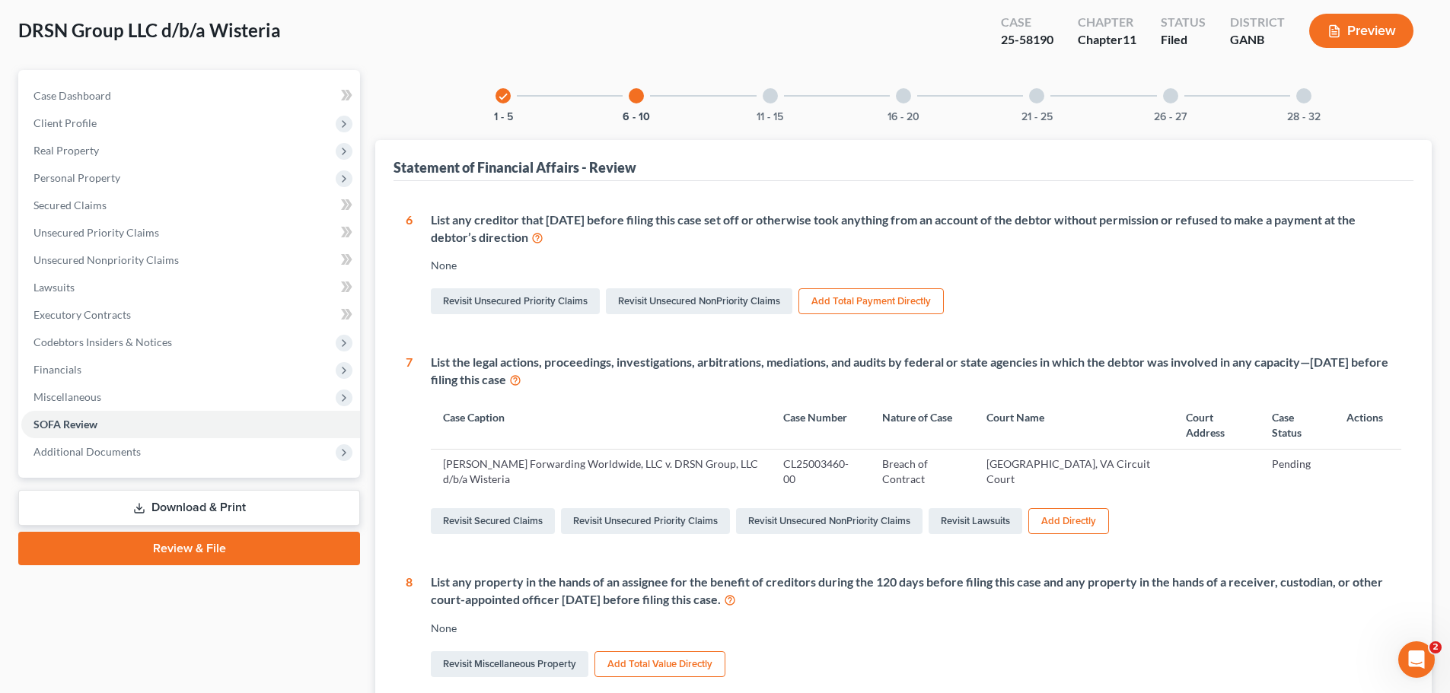
click at [772, 95] on div at bounding box center [769, 95] width 15 height 15
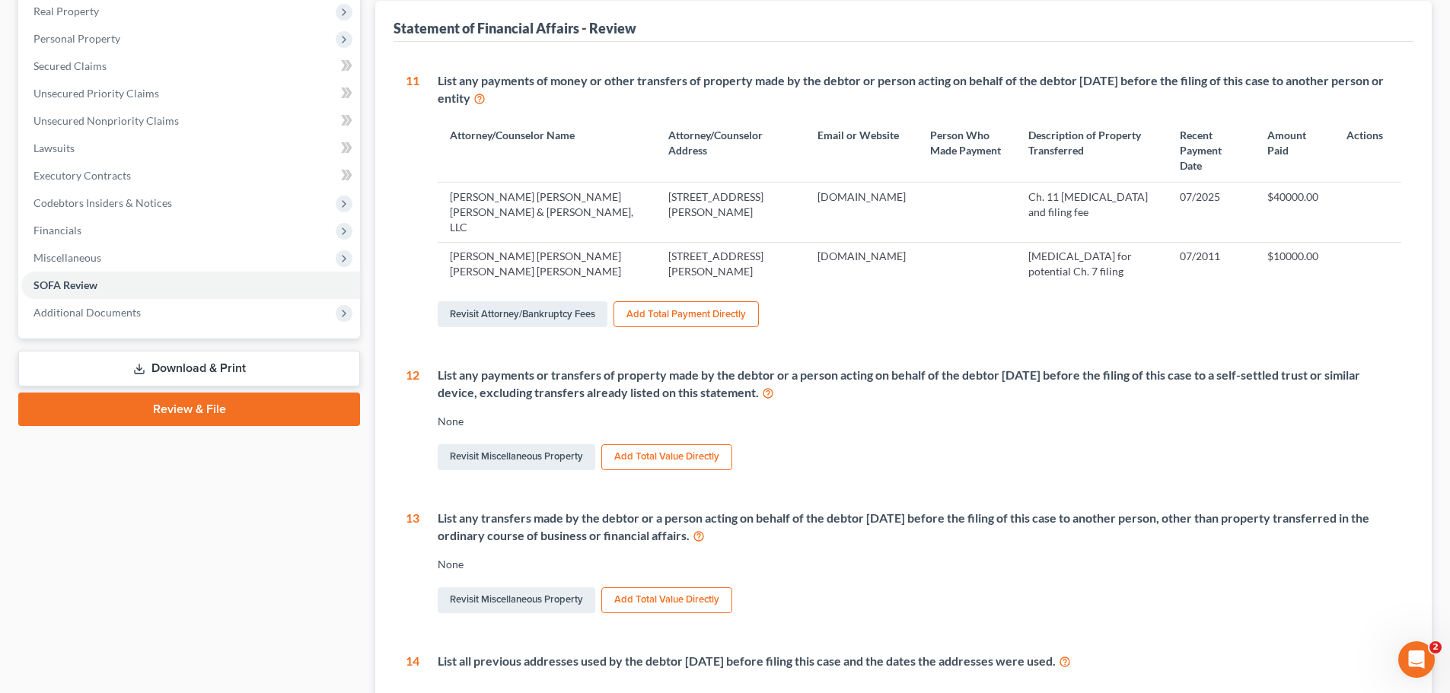
scroll to position [228, 0]
